Goal: Find specific page/section: Find specific page/section

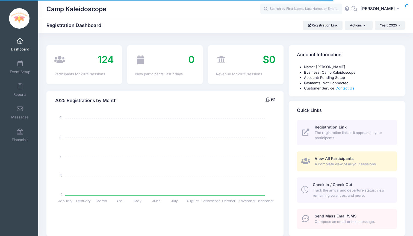
select select
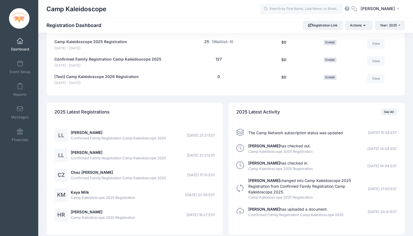
scroll to position [269, 0]
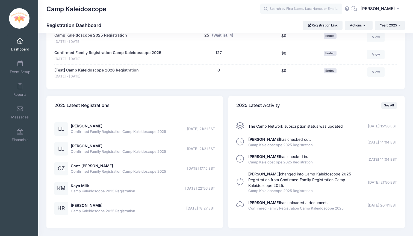
click at [385, 105] on div "See All" at bounding box center [389, 106] width 16 height 16
click at [386, 102] on link "See All" at bounding box center [389, 105] width 16 height 7
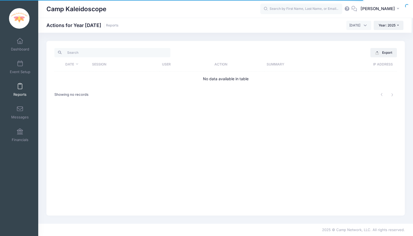
click at [75, 65] on th "Date" at bounding box center [71, 64] width 35 height 14
click at [77, 64] on th "Date" at bounding box center [71, 64] width 35 height 14
click at [363, 27] on span "[DATE]" at bounding box center [358, 25] width 25 height 9
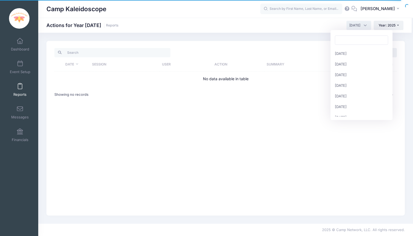
scroll to position [58, 0]
click at [360, 26] on span "[DATE]" at bounding box center [358, 25] width 25 height 9
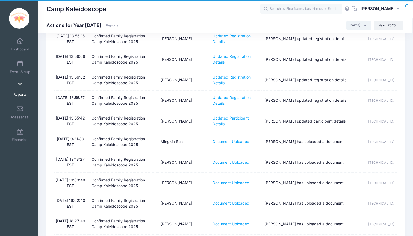
scroll to position [346, 0]
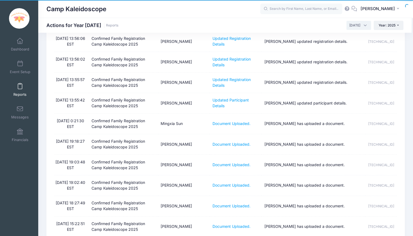
click at [352, 25] on span "[DATE]" at bounding box center [354, 25] width 11 height 5
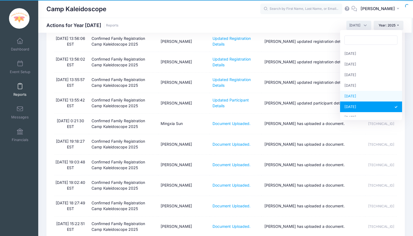
select select "5"
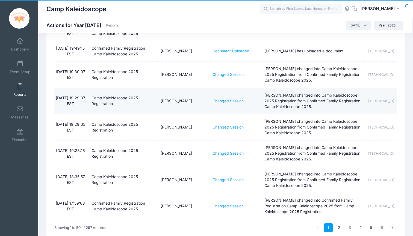
scroll to position [927, 0]
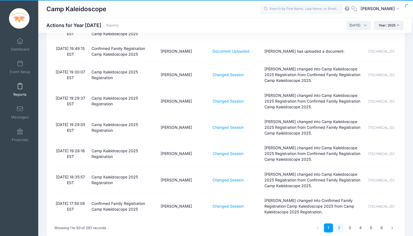
click at [338, 224] on link "2" at bounding box center [338, 228] width 9 height 9
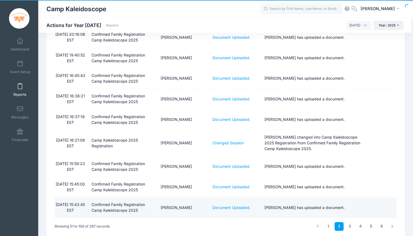
scroll to position [900, 0]
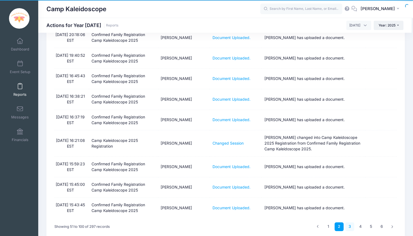
click at [351, 222] on link "3" at bounding box center [349, 226] width 9 height 9
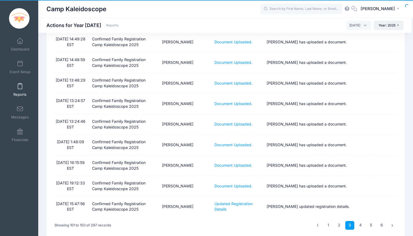
scroll to position [883, 0]
click at [359, 222] on link "4" at bounding box center [360, 226] width 9 height 9
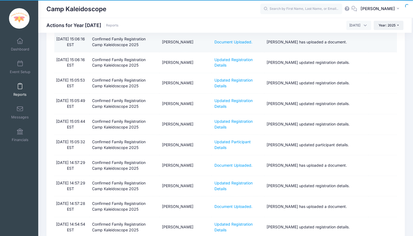
scroll to position [361, 0]
